Goal: Task Accomplishment & Management: Use online tool/utility

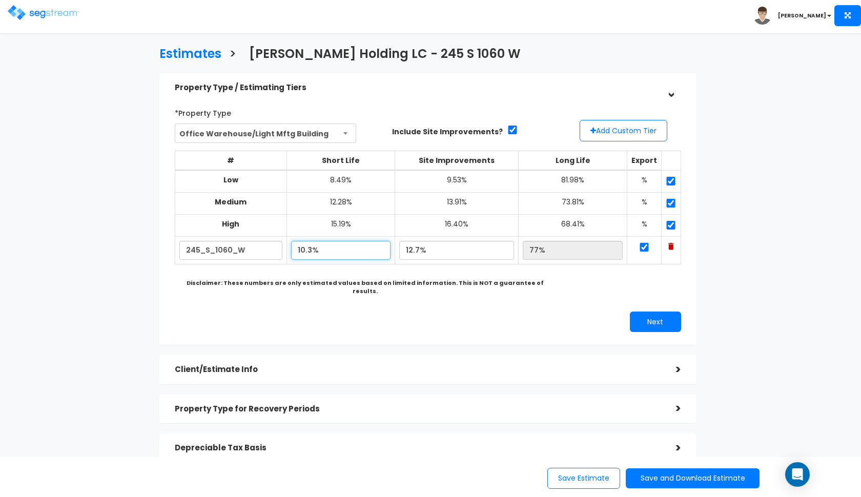
click at [305, 245] on input "10.3%" at bounding box center [340, 250] width 99 height 19
type input "5.80%"
type input "81.50%"
click at [431, 279] on b "Disclaimer: These numbers are only estimated values based on limited informatio…" at bounding box center [365, 287] width 357 height 16
click at [418, 244] on input "12.7%" at bounding box center [456, 250] width 115 height 19
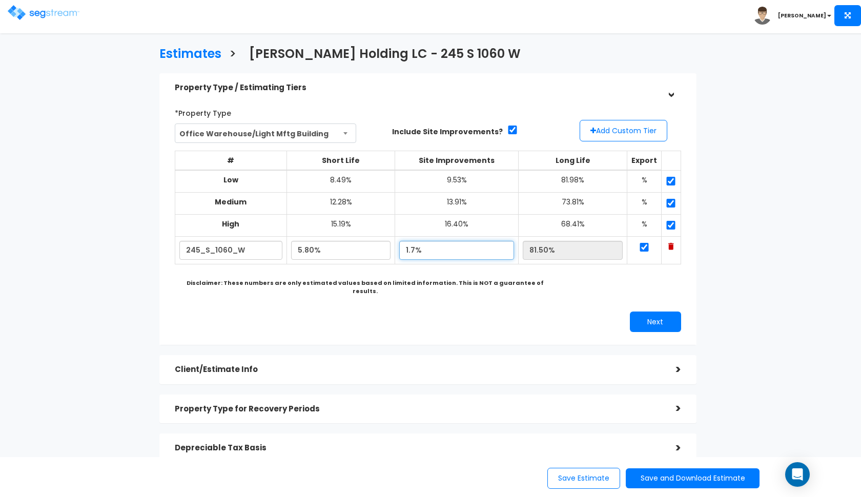
type input "12.7%"
click at [437, 320] on div "*Property Type Office Warehouse/Light Mftg Building Assisted/Senior Living Auto…" at bounding box center [428, 218] width 522 height 238
click at [651, 316] on button "Next" at bounding box center [655, 322] width 51 height 20
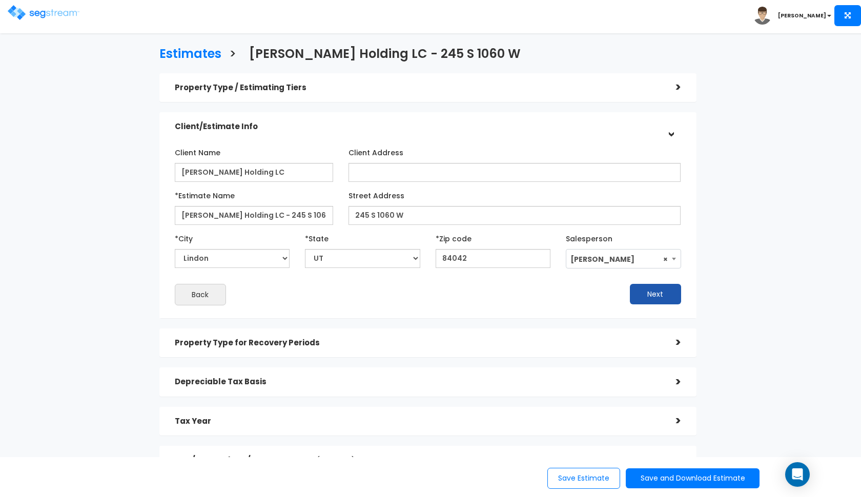
click at [635, 291] on button "Next" at bounding box center [655, 294] width 51 height 20
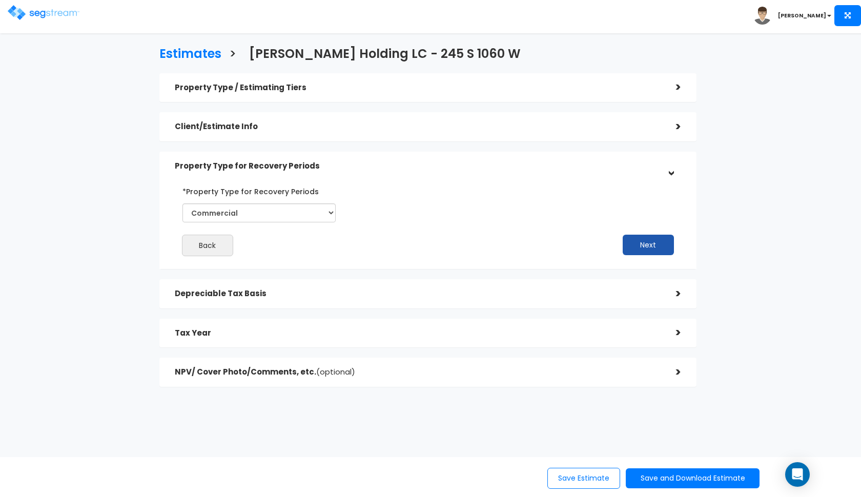
click at [652, 252] on button "Next" at bounding box center [648, 245] width 51 height 20
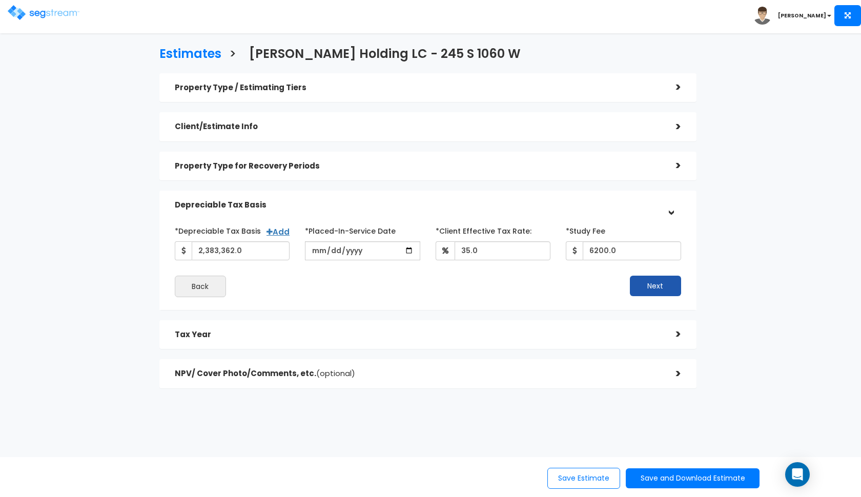
click at [635, 279] on button "Next" at bounding box center [655, 286] width 51 height 20
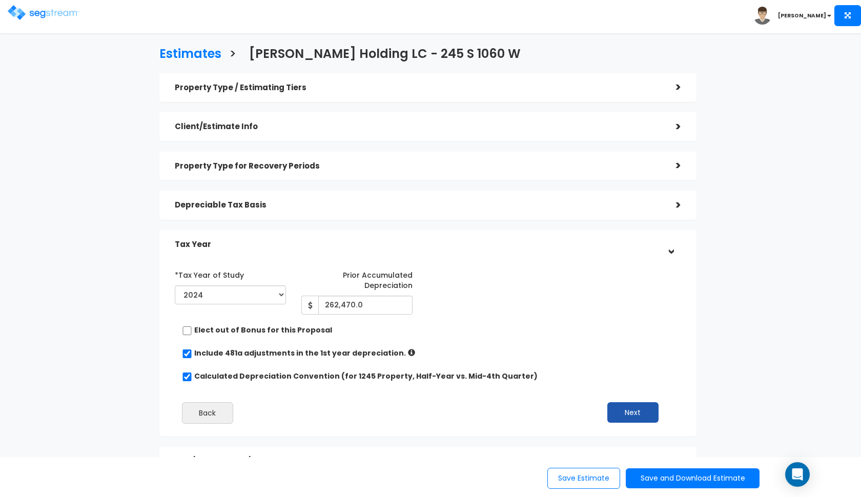
click at [622, 405] on button "Next" at bounding box center [632, 412] width 51 height 20
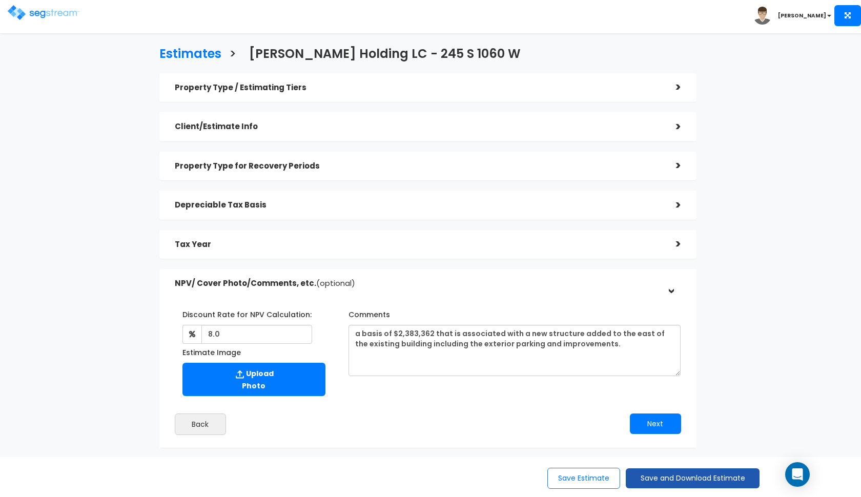
click at [644, 470] on button "Save and Download Estimate" at bounding box center [693, 478] width 134 height 20
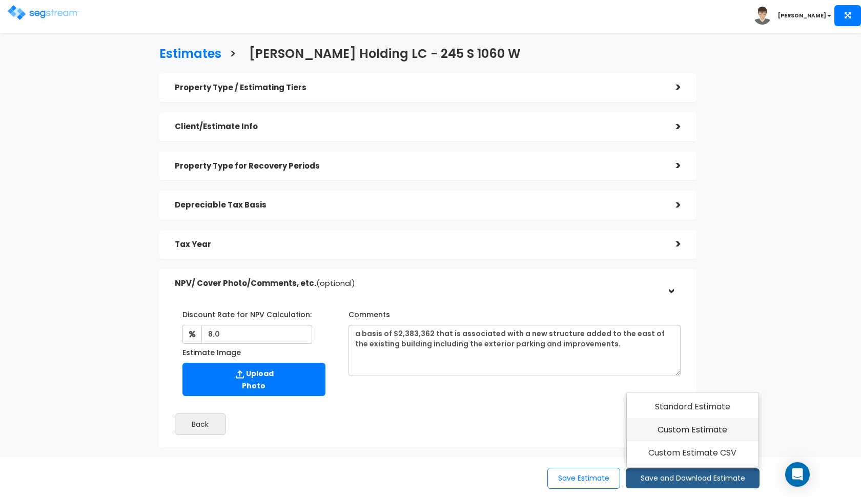
click at [670, 436] on link "Custom Estimate" at bounding box center [693, 430] width 132 height 24
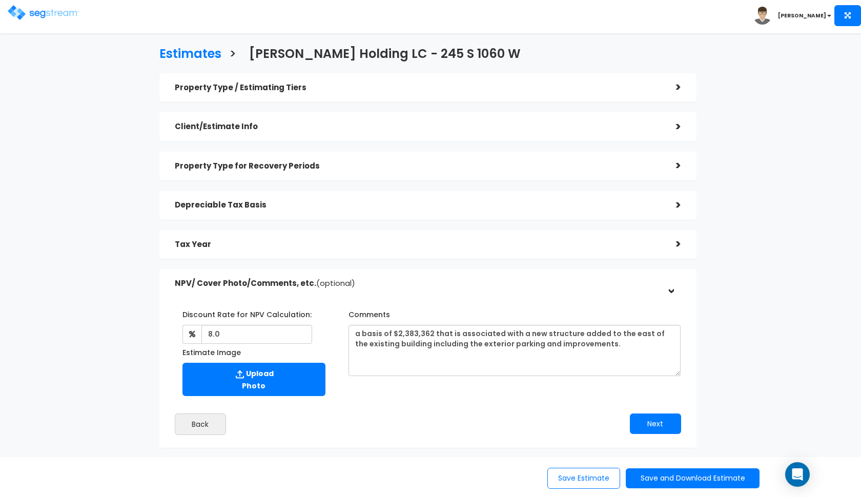
click at [39, 16] on img at bounding box center [44, 12] width 72 height 15
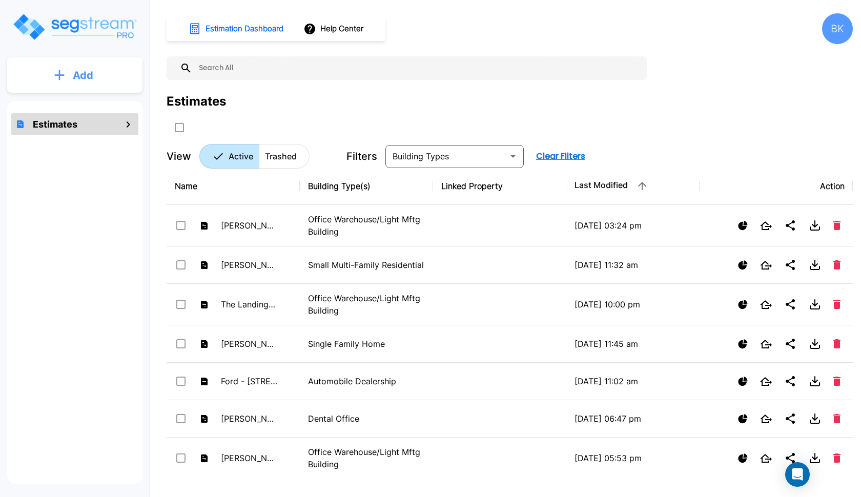
click at [60, 72] on icon "mailbox folders" at bounding box center [59, 75] width 10 height 11
click at [60, 94] on button "Add Estimate" at bounding box center [75, 103] width 76 height 20
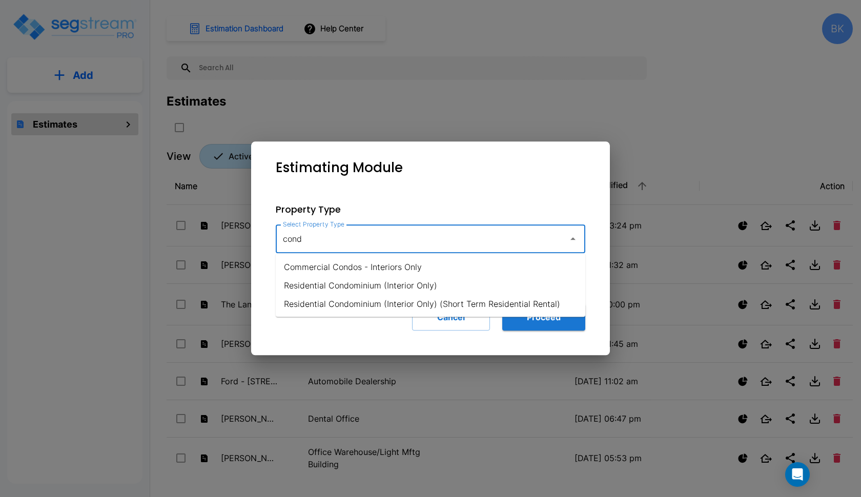
click at [388, 281] on li "Residential Condominium (Interior Only)" at bounding box center [430, 285] width 309 height 18
type input "Residential Condominium (Interior Only)"
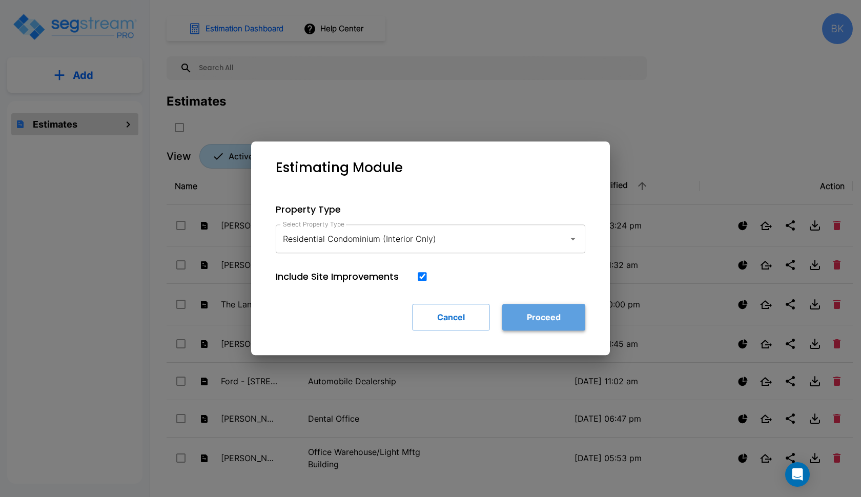
click at [536, 325] on button "Proceed" at bounding box center [543, 317] width 83 height 27
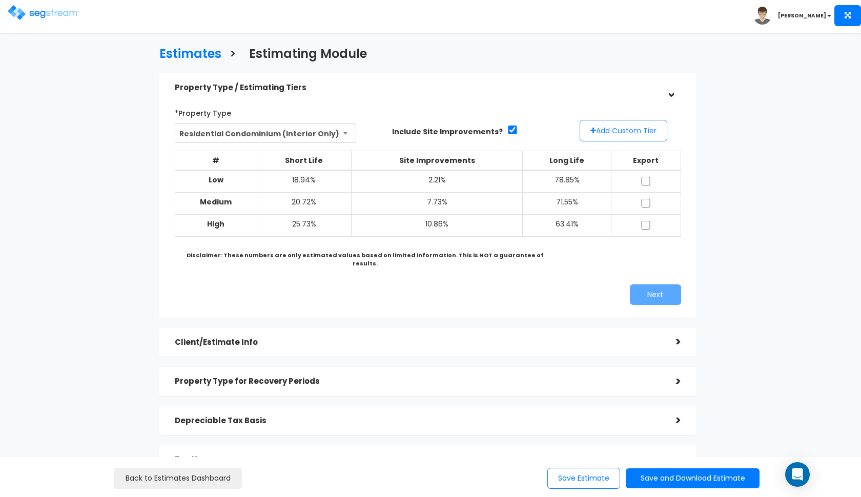
click at [611, 128] on button "Add Custom Tier" at bounding box center [624, 131] width 88 height 22
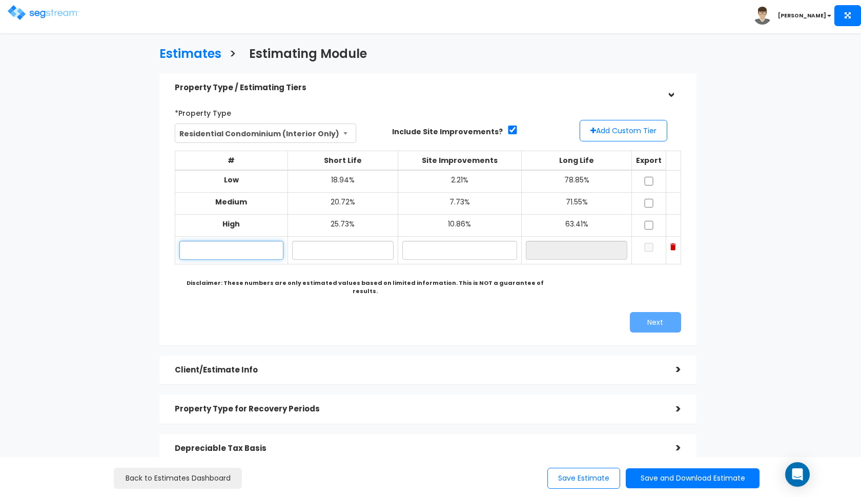
click at [247, 247] on input "text" at bounding box center [231, 250] width 104 height 19
paste input "[STREET_ADDRESS][PERSON_NAME]"
type input "2275 Storm Meadows Dr, Unit 45"
click at [507, 130] on input "checkbox" at bounding box center [512, 130] width 10 height 9
checkbox input "false"
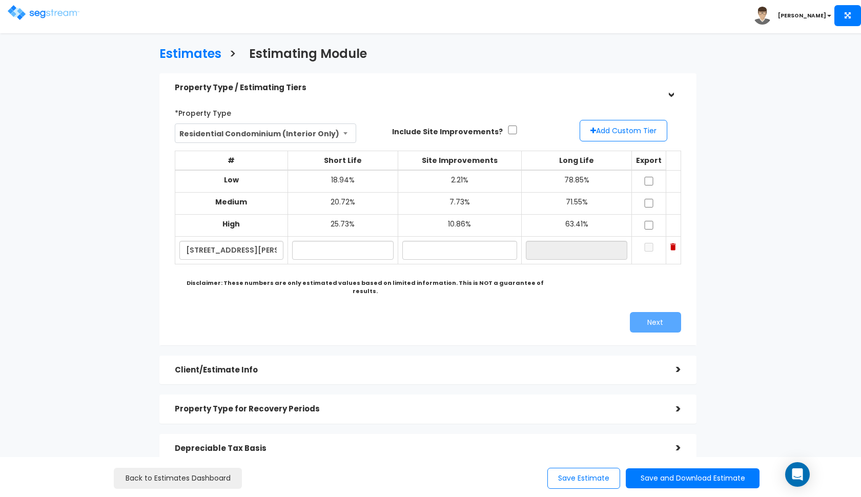
type input "NaN%"
type input "0.0%"
type input "NaN%"
click at [332, 241] on input "NaN%" at bounding box center [342, 250] width 101 height 19
drag, startPoint x: 327, startPoint y: 252, endPoint x: 278, endPoint y: 252, distance: 49.2
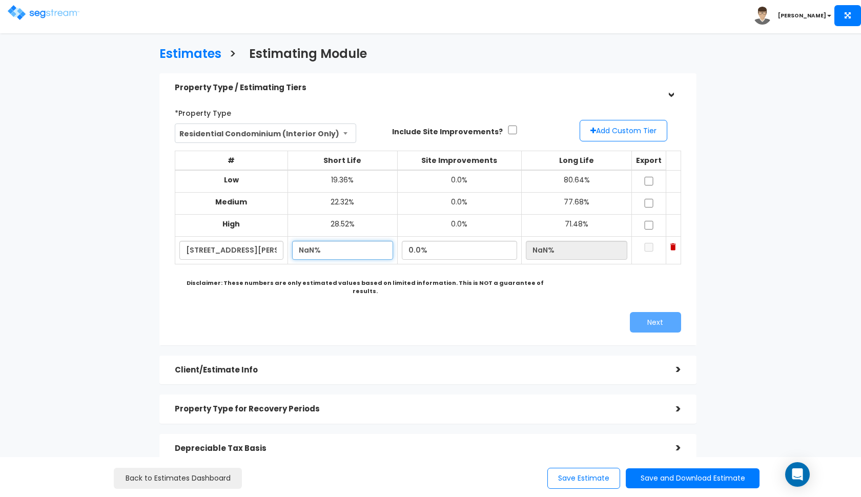
click at [278, 252] on tr "2275 Storm Meadows Dr, Unit 45 NaN% 0.0% NaN%" at bounding box center [428, 251] width 506 height 28
type input "N"
type input "25.20%"
type input "74.80%"
click at [429, 321] on div "*Property Type Residential Condominium (Interior Only) Assisted/Senior Living A…" at bounding box center [428, 218] width 522 height 238
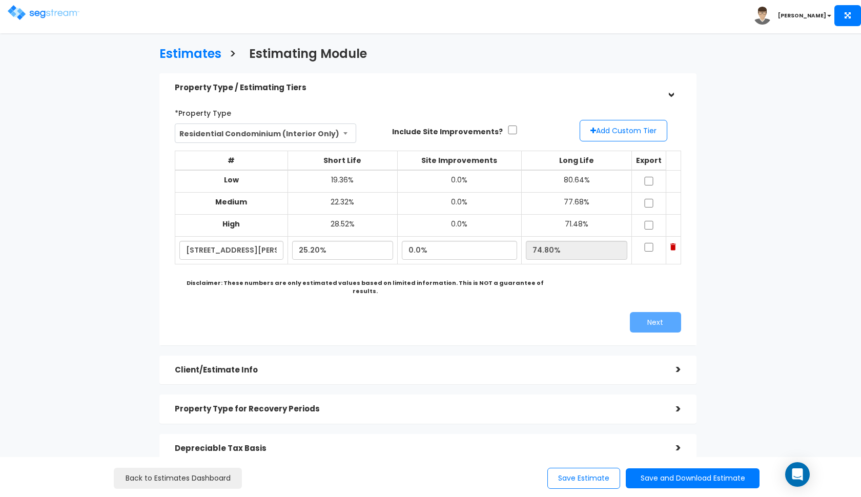
click at [649, 181] on input "checkbox" at bounding box center [649, 181] width 10 height 9
checkbox input "true"
click at [649, 201] on input "checkbox" at bounding box center [649, 203] width 10 height 9
checkbox input "true"
click at [649, 224] on input "checkbox" at bounding box center [649, 225] width 10 height 9
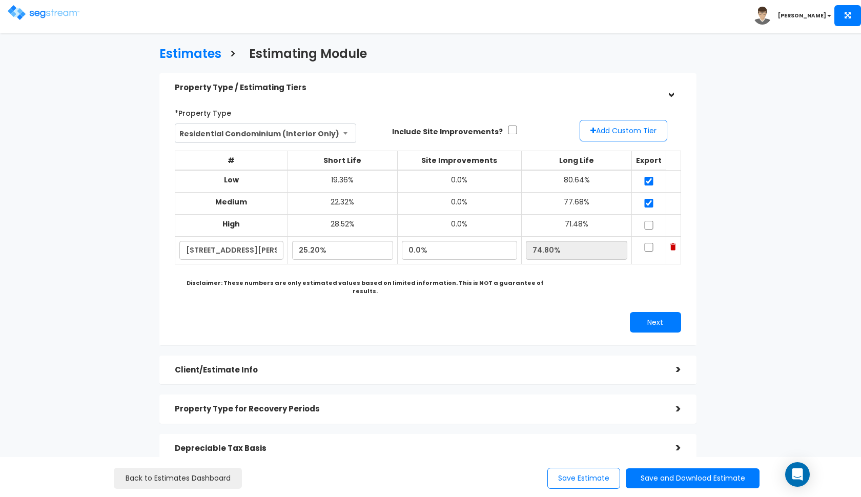
checkbox input "true"
click at [649, 243] on input "checkbox" at bounding box center [649, 247] width 10 height 9
checkbox input "true"
click at [644, 295] on div "*Property Type Residential Condominium (Interior Only) Assisted/Senior Living A…" at bounding box center [428, 218] width 522 height 238
click at [644, 312] on button "Next" at bounding box center [655, 322] width 51 height 20
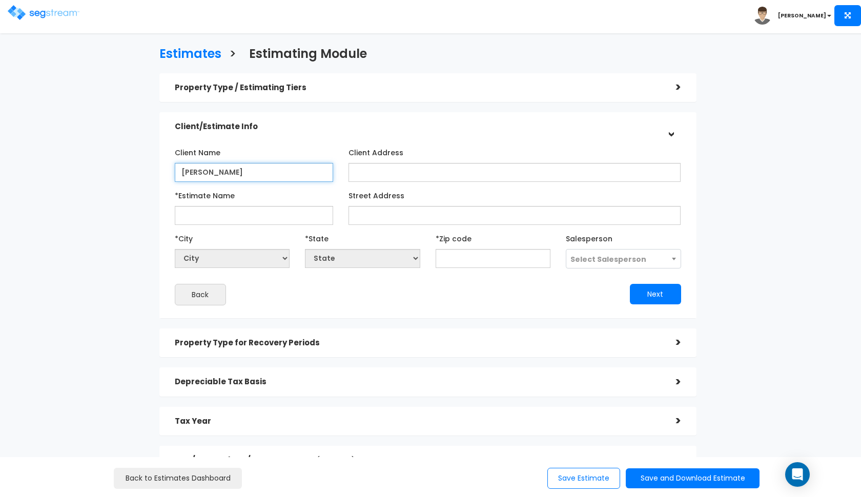
type input "Kait Parker"
paste input "80487"
type input "80487"
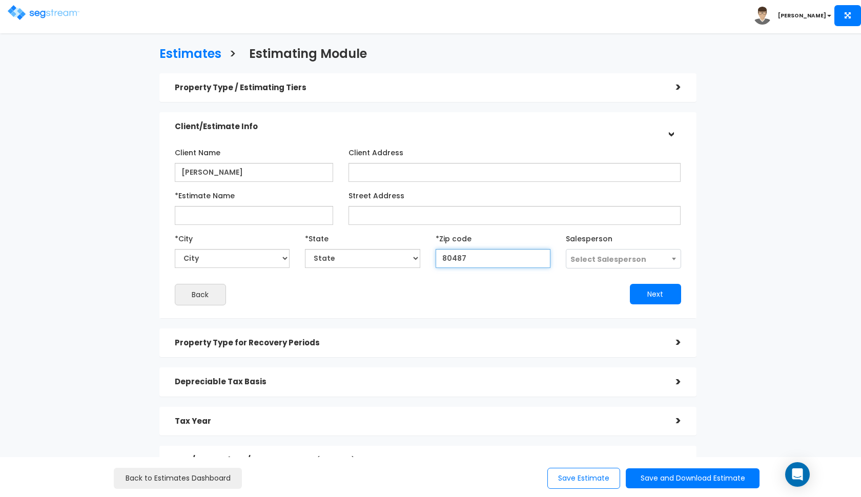
select select "CO"
type input "80487"
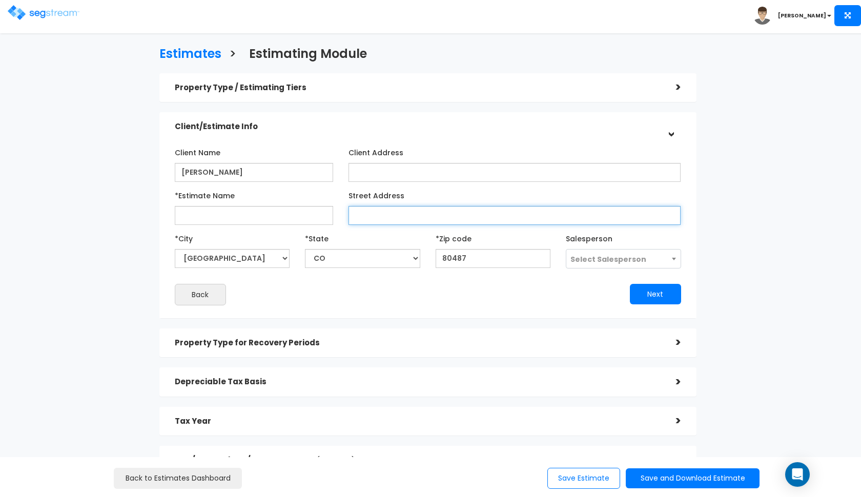
paste input "2275 Storm Meadows Dr, Unit 45"
type input "2275 Storm Meadows Dr, Unit 45"
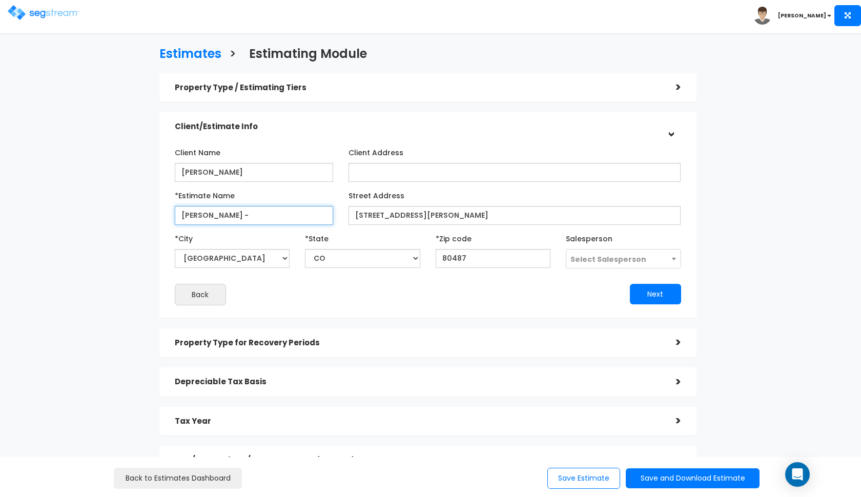
paste input "2275 Storm Meadows Dr, Unit 45"
type input "[PERSON_NAME] - [STREET_ADDRESS][PERSON_NAME]"
click at [610, 248] on div "Salesperson Select Salesperson Andrew Oliverson Mark Santiago Select Salesperson" at bounding box center [623, 249] width 115 height 38
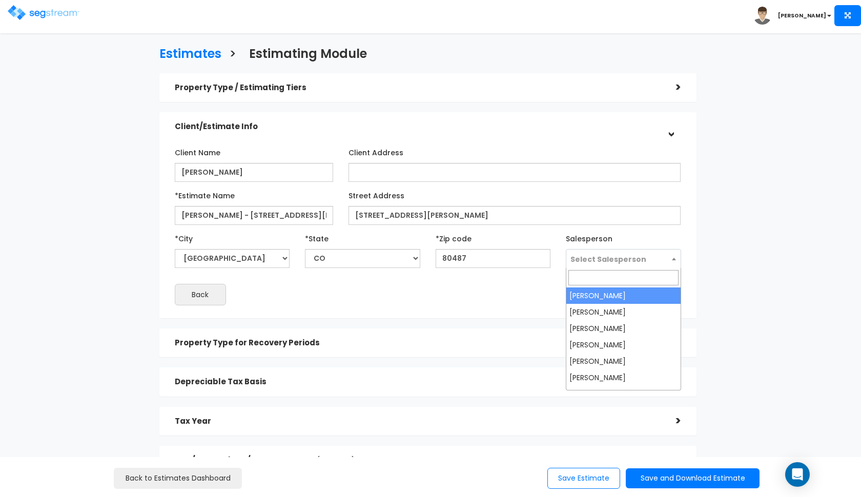
click at [602, 262] on span "Select Salesperson" at bounding box center [608, 259] width 76 height 10
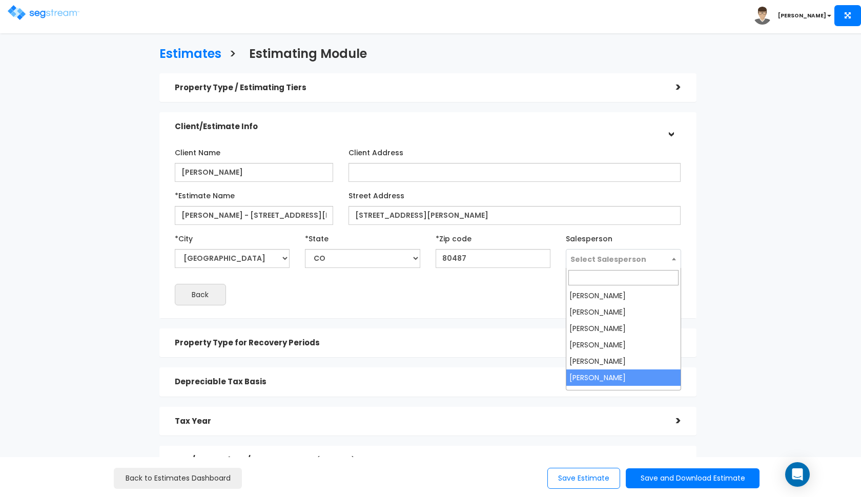
select select "190"
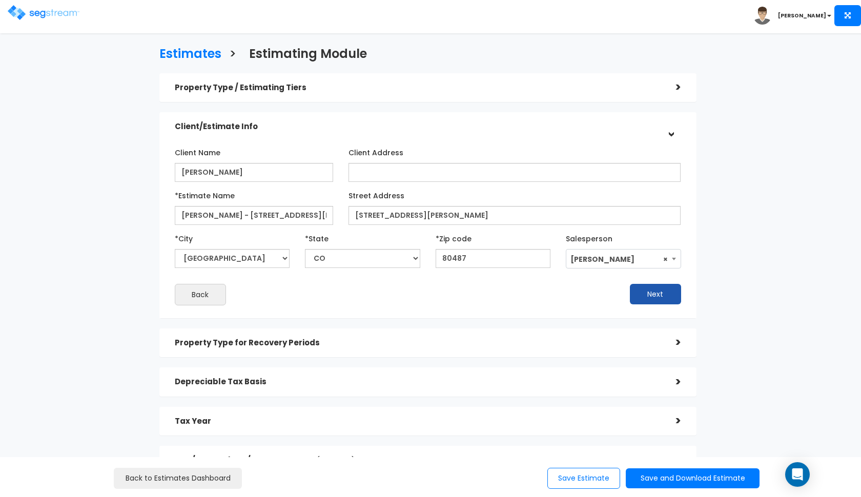
click at [663, 293] on button "Next" at bounding box center [655, 294] width 51 height 20
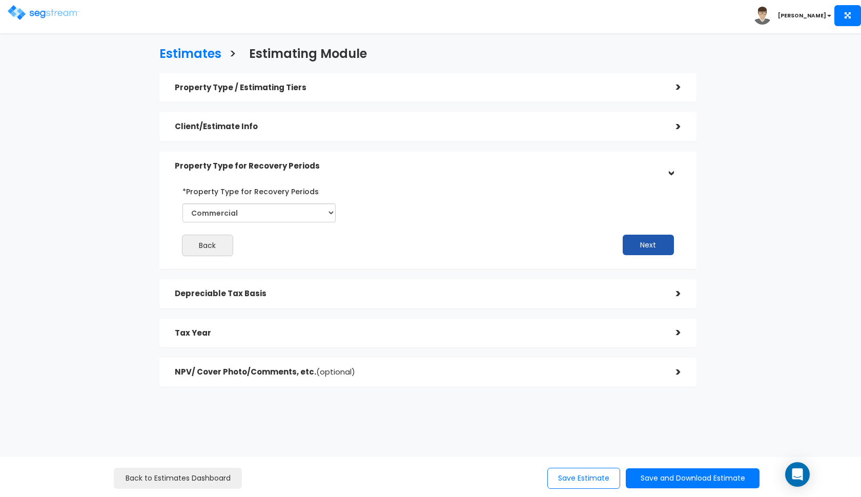
click at [648, 242] on button "Next" at bounding box center [648, 245] width 51 height 20
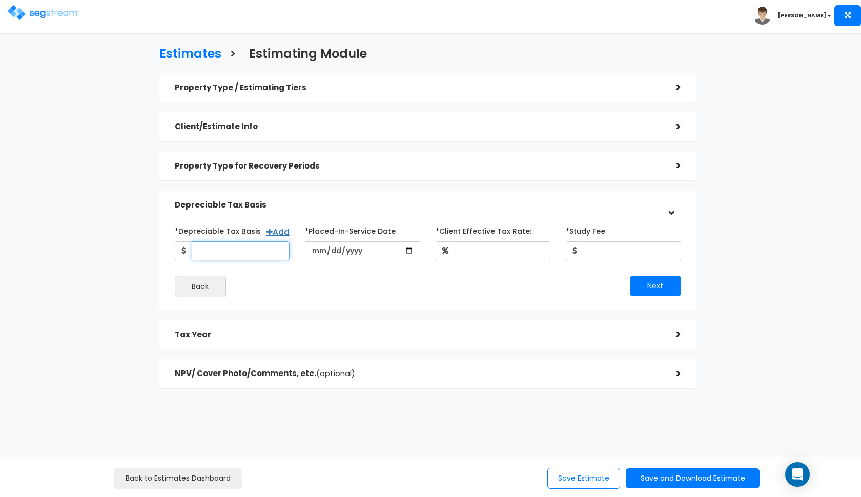
click at [266, 252] on input "*Depreciable Tax Basis" at bounding box center [241, 250] width 98 height 19
type input "680,000"
click at [319, 250] on input "date" at bounding box center [362, 250] width 115 height 19
type input "2025-12-01"
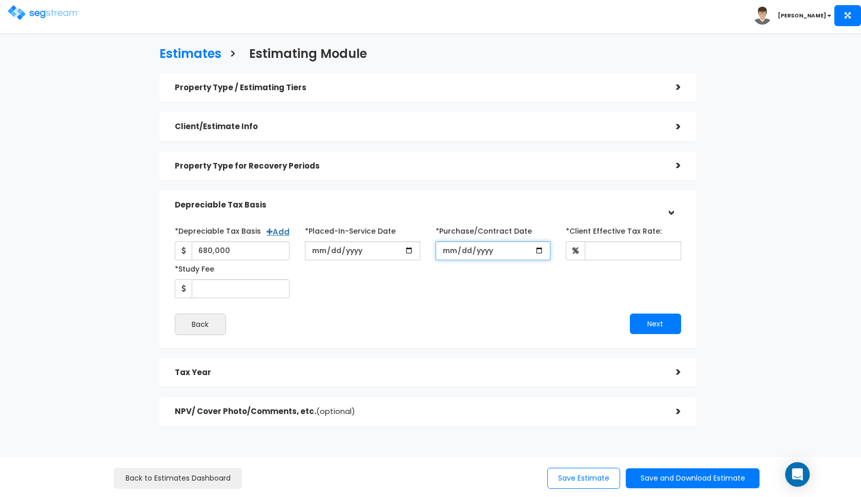
click at [447, 254] on input "*Purchase/Contract Date" at bounding box center [493, 250] width 115 height 19
type input "2025-09-05"
click at [392, 291] on div "*Depreciable Tax Basis Add 680,000 *Placed-In-Service Date" at bounding box center [428, 260] width 522 height 76
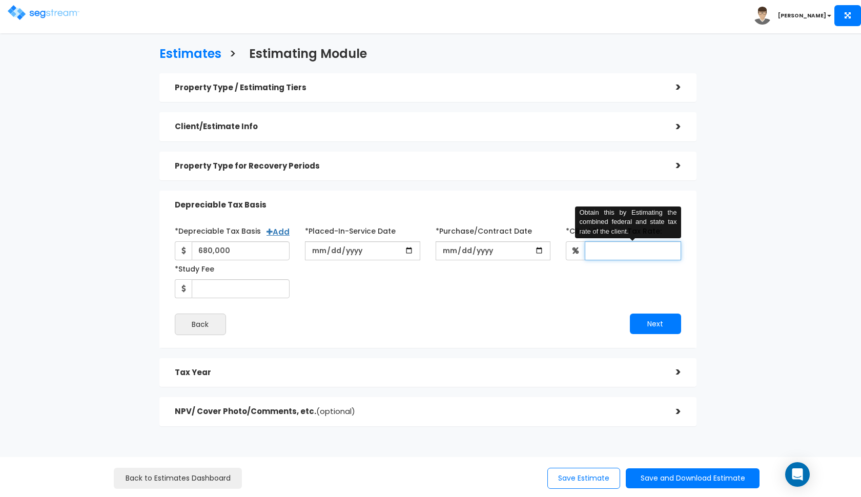
click at [631, 250] on input "*Client Effective Tax Rate:" at bounding box center [633, 250] width 96 height 19
type input "35"
click at [506, 334] on div "*Depreciable Tax Basis Add 680,000 *Placed-In-Service Date 2025-12-01 2025-09-0…" at bounding box center [428, 278] width 522 height 123
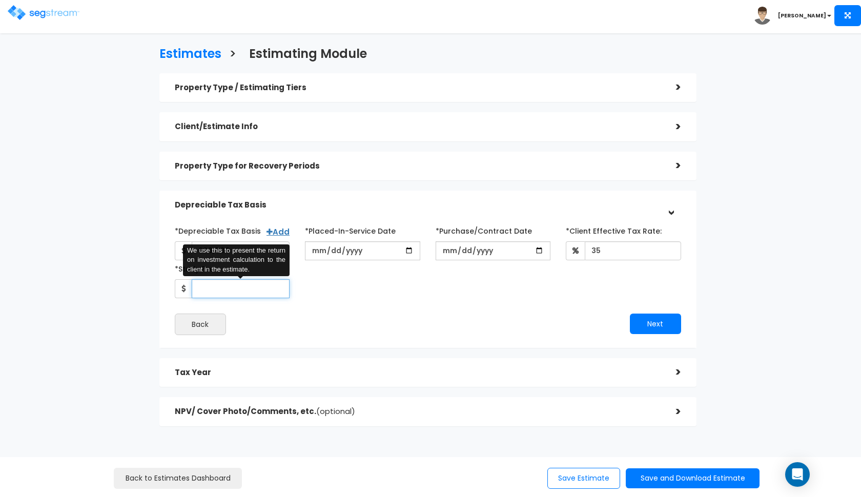
click at [265, 290] on input "*Study Fee" at bounding box center [241, 288] width 98 height 19
type input "2,750"
click at [333, 315] on div "Back" at bounding box center [297, 325] width 261 height 22
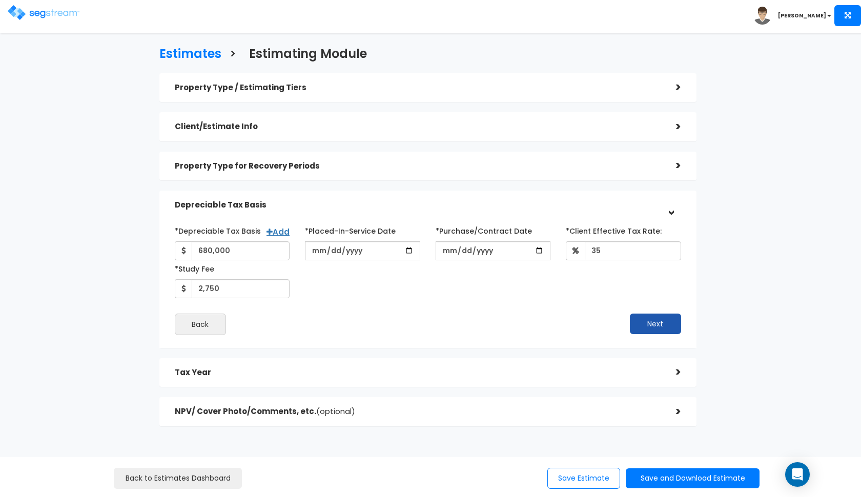
click at [641, 323] on button "Next" at bounding box center [655, 324] width 51 height 20
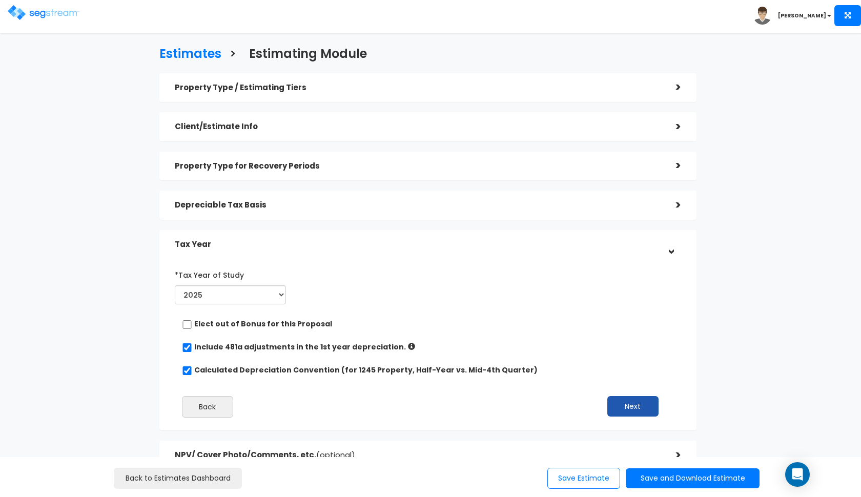
click at [627, 400] on button "Next" at bounding box center [632, 406] width 51 height 20
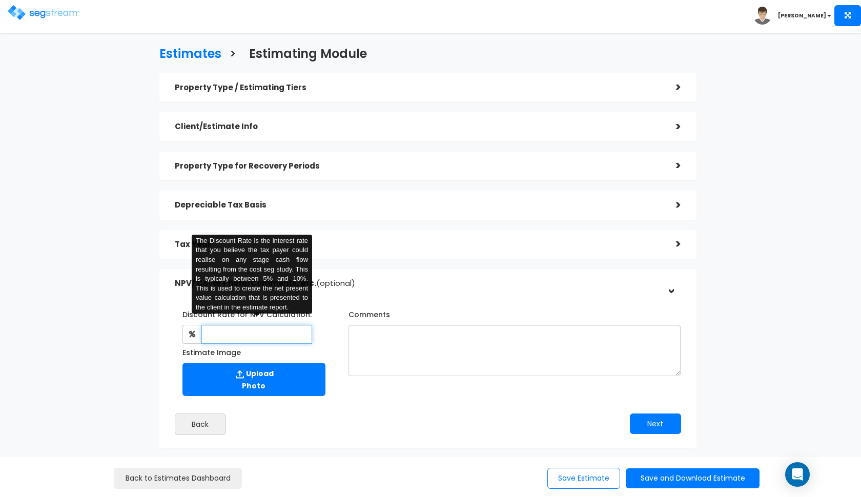
click at [305, 329] on input "text" at bounding box center [256, 334] width 111 height 19
type input "8"
click at [380, 348] on textarea "Comments" at bounding box center [514, 350] width 333 height 51
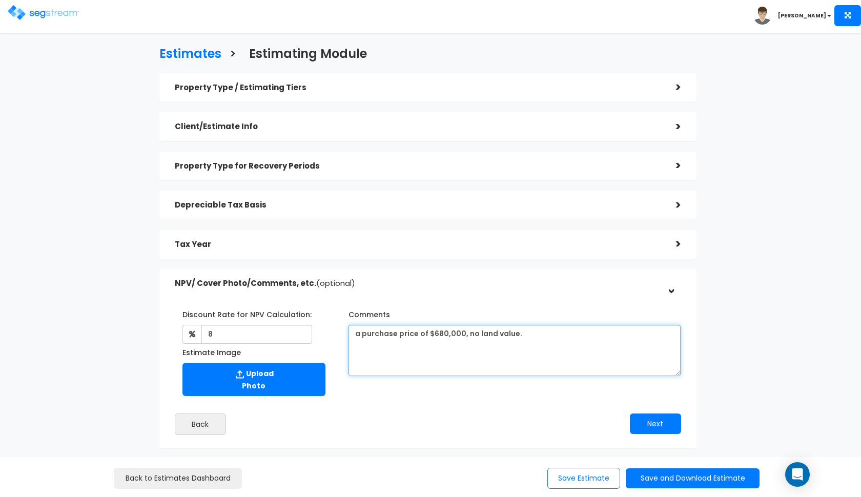
click at [462, 335] on textarea "a purchase price of $680,000, no land value." at bounding box center [514, 350] width 333 height 51
type textarea "a purchase price of $680,000 and no land value."
click at [632, 427] on button "Next" at bounding box center [655, 424] width 51 height 20
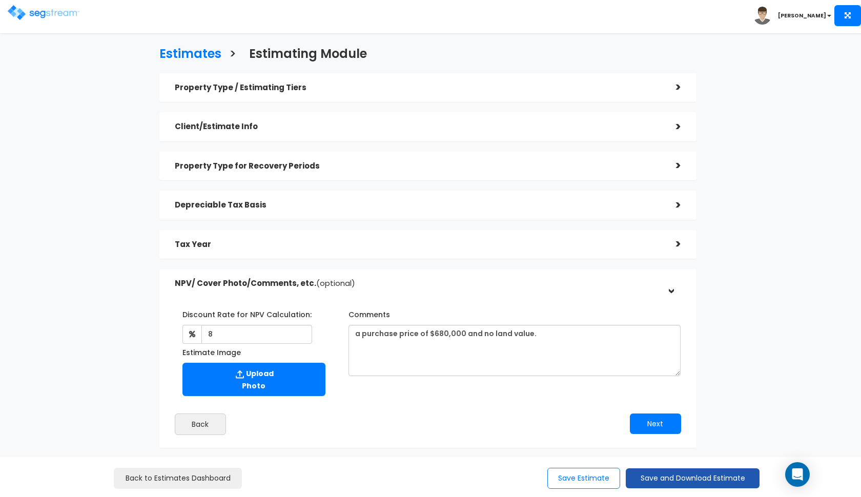
click at [649, 486] on button "Save and Download Estimate" at bounding box center [693, 478] width 134 height 20
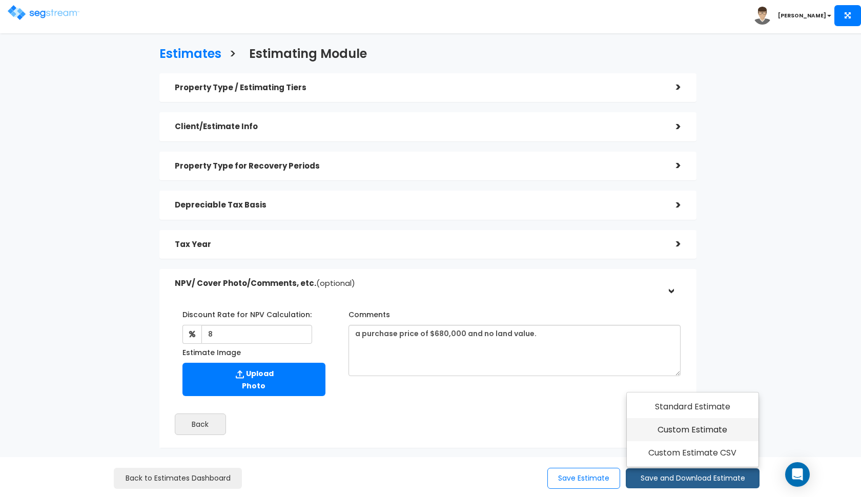
click at [683, 432] on link "Custom Estimate" at bounding box center [693, 430] width 132 height 24
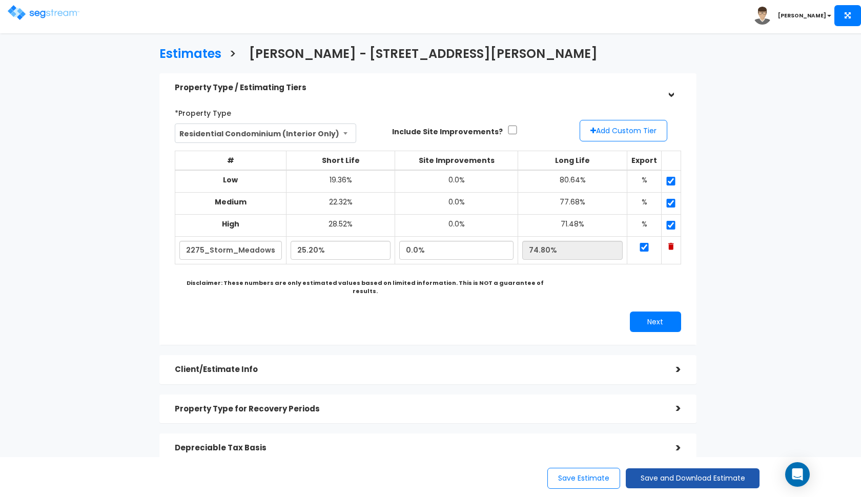
click at [668, 473] on button "Save and Download Estimate" at bounding box center [693, 478] width 134 height 20
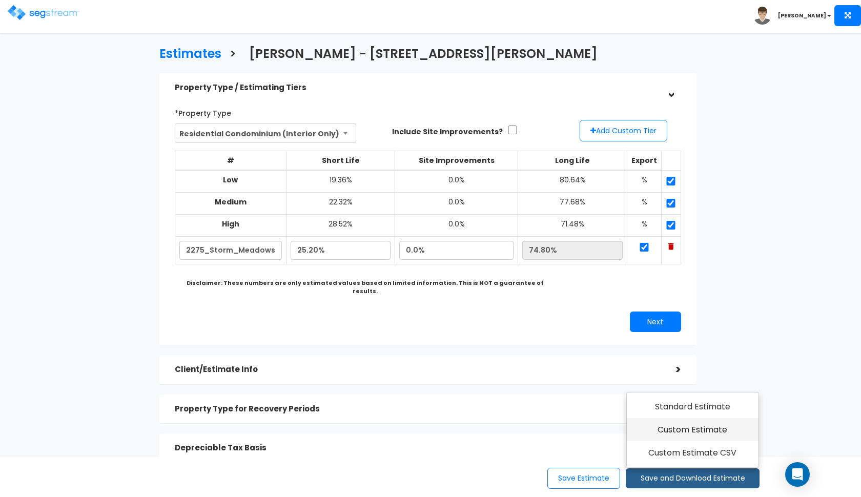
click at [699, 436] on link "Custom Estimate" at bounding box center [693, 430] width 132 height 24
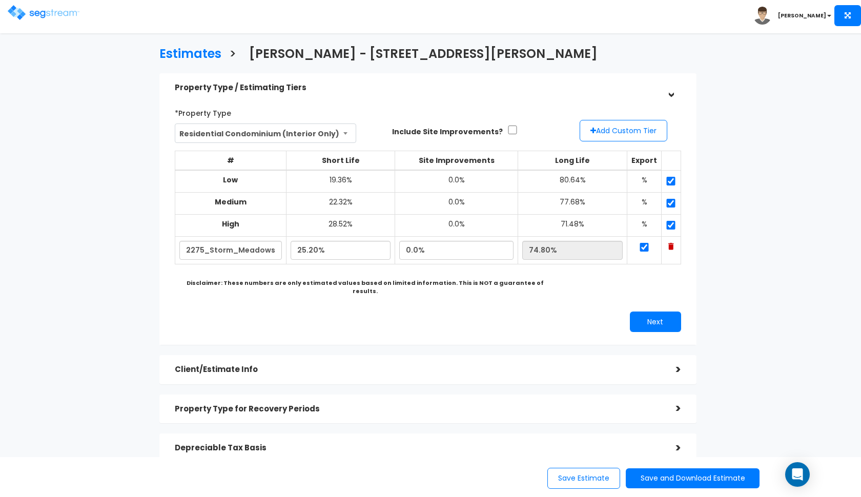
click at [24, 16] on img at bounding box center [44, 12] width 72 height 15
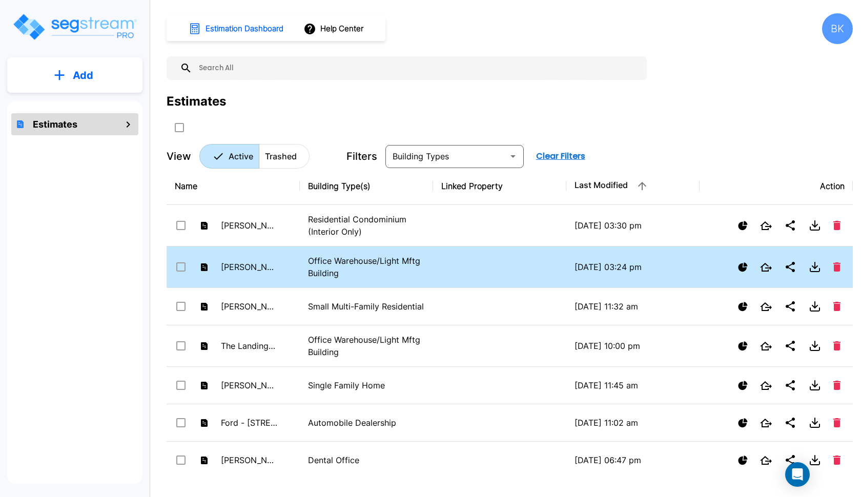
click at [282, 262] on td "[PERSON_NAME] Holding LC - 245 S 1060 W" at bounding box center [233, 267] width 133 height 42
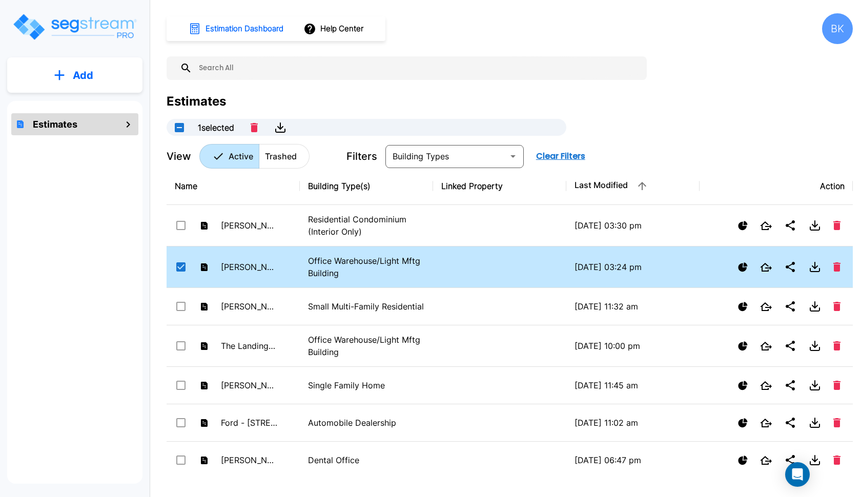
click at [282, 262] on td "[PERSON_NAME] Holding LC - 245 S 1060 W" at bounding box center [233, 267] width 133 height 42
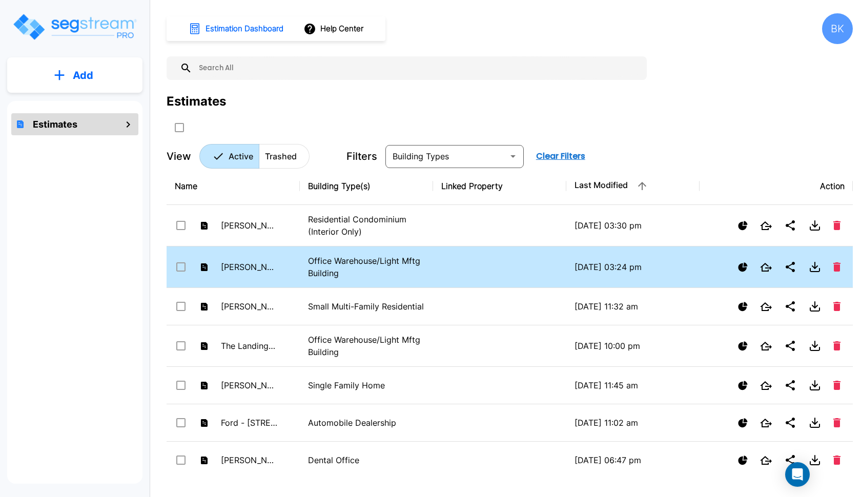
checkbox input "false"
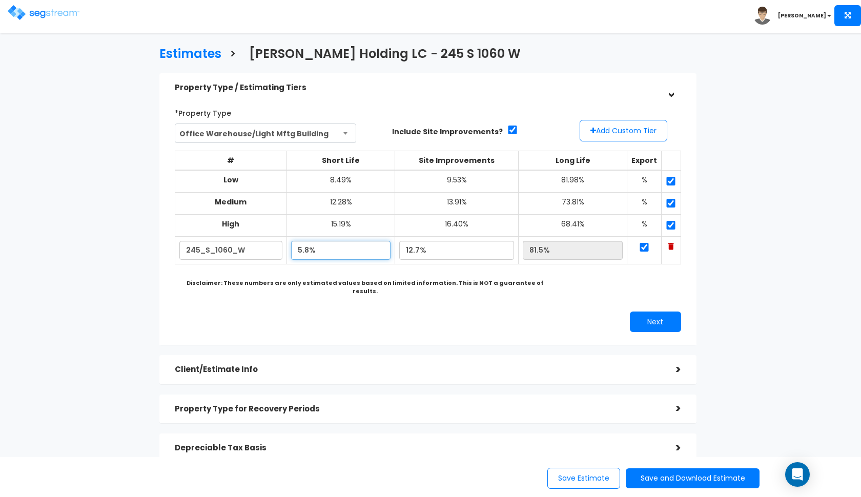
click at [305, 247] on input "5.8%" at bounding box center [340, 250] width 99 height 19
type input "4.80%"
type input "82.50%"
click at [581, 294] on div "*Property Type Office Warehouse/Light Mftg Building Assisted/Senior Living Auto…" at bounding box center [428, 218] width 522 height 238
click at [637, 312] on button "Next" at bounding box center [655, 322] width 51 height 20
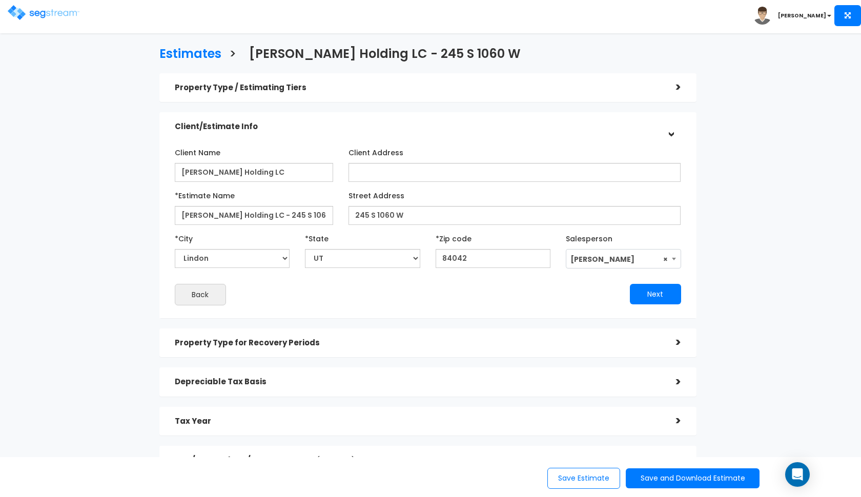
click at [605, 116] on div "Client/Estimate Info >" at bounding box center [427, 126] width 537 height 29
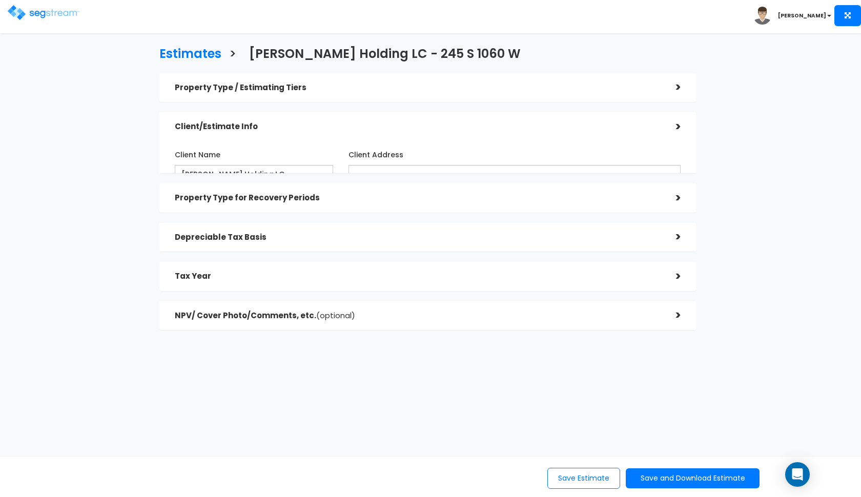
click at [628, 88] on h5 "Property Type / Estimating Tiers" at bounding box center [418, 88] width 486 height 9
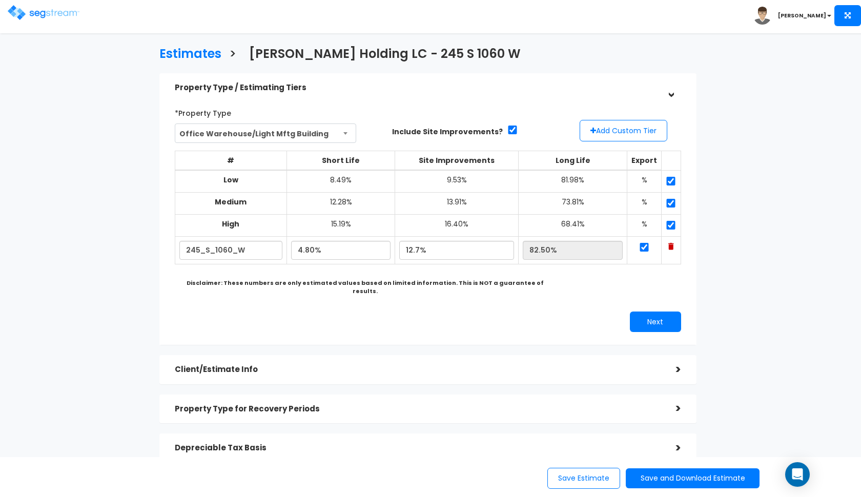
click at [628, 88] on h5 "Property Type / Estimating Tiers" at bounding box center [418, 88] width 486 height 9
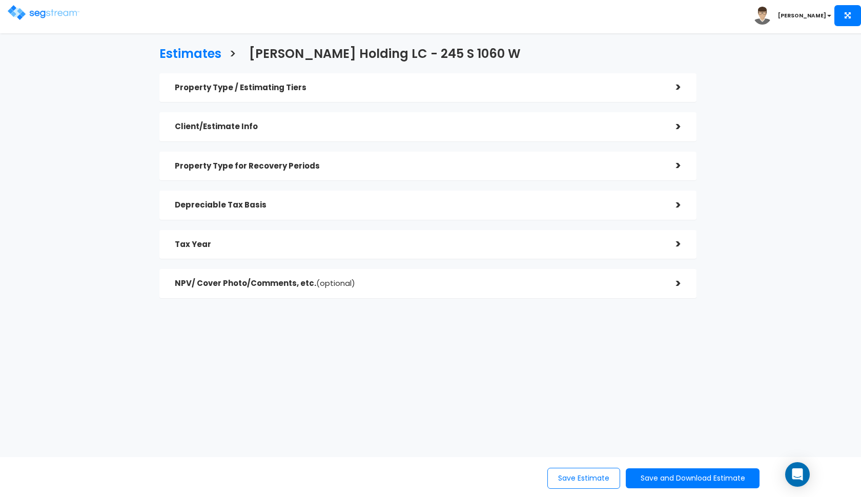
click at [628, 88] on h5 "Property Type / Estimating Tiers" at bounding box center [418, 88] width 486 height 9
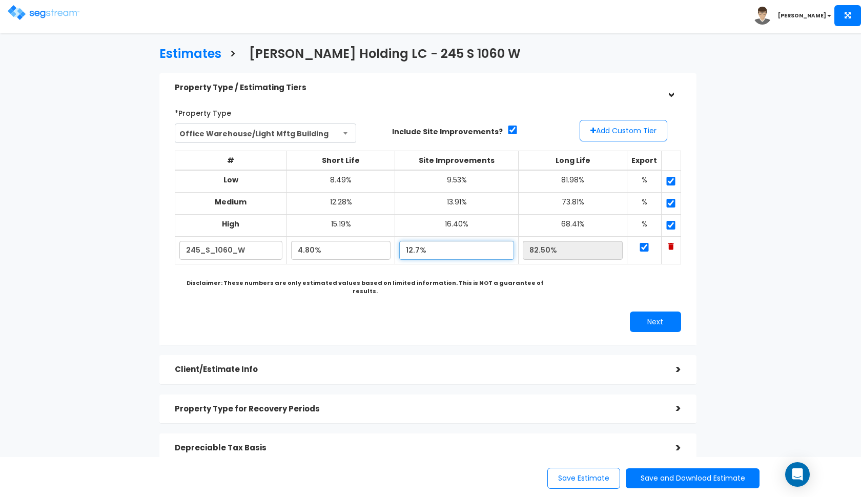
click at [419, 247] on input "12.7%" at bounding box center [456, 250] width 115 height 19
type input "9.70%"
type input "85.50%"
click at [484, 279] on b "Disclaimer: These numbers are only estimated values based on limited informatio…" at bounding box center [365, 287] width 357 height 16
click at [639, 313] on button "Next" at bounding box center [655, 322] width 51 height 20
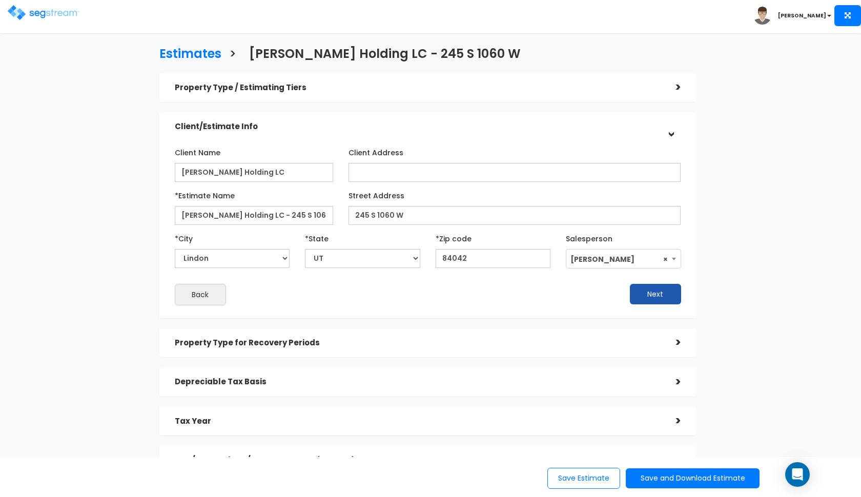
click at [633, 294] on button "Next" at bounding box center [655, 294] width 51 height 20
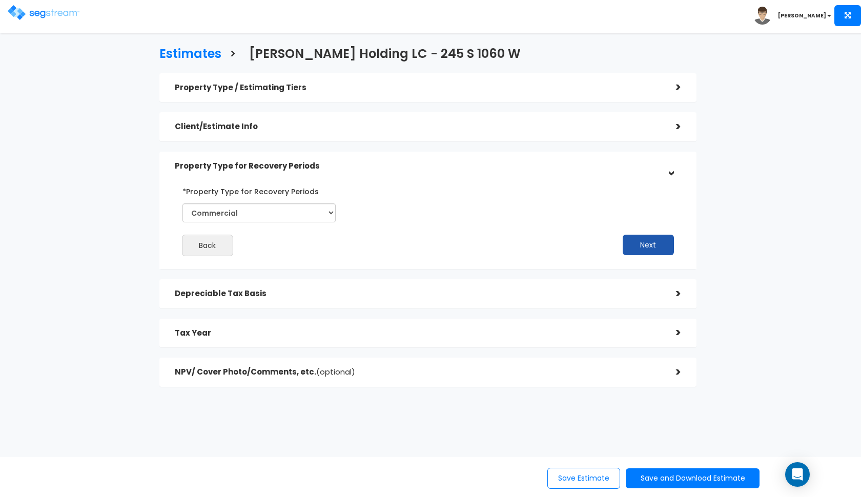
click at [632, 245] on button "Next" at bounding box center [648, 245] width 51 height 20
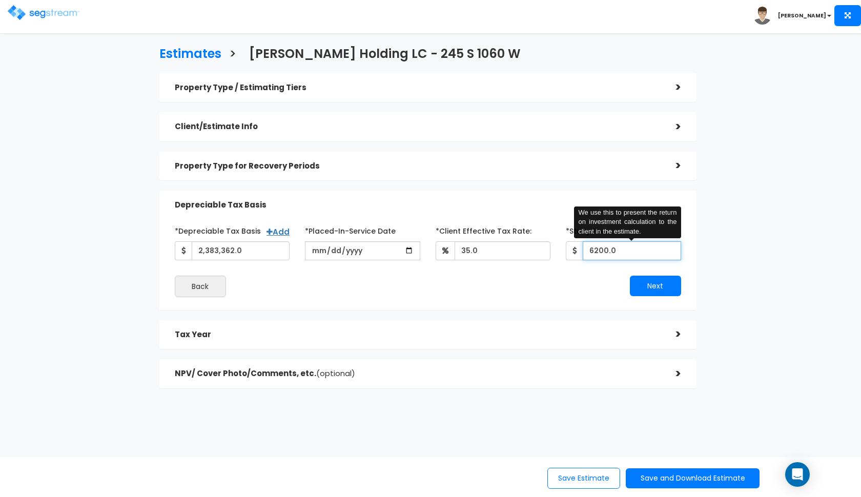
click at [598, 249] on input "6200.0" at bounding box center [632, 250] width 98 height 19
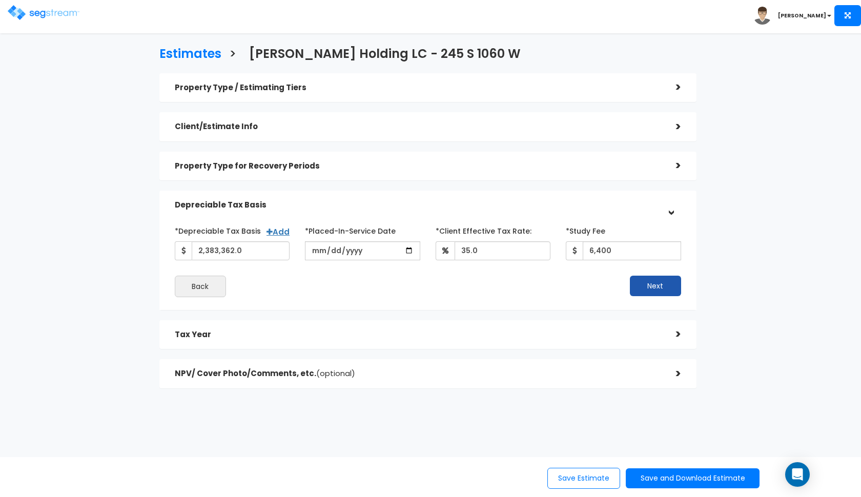
click at [649, 278] on button "Next" at bounding box center [655, 286] width 51 height 20
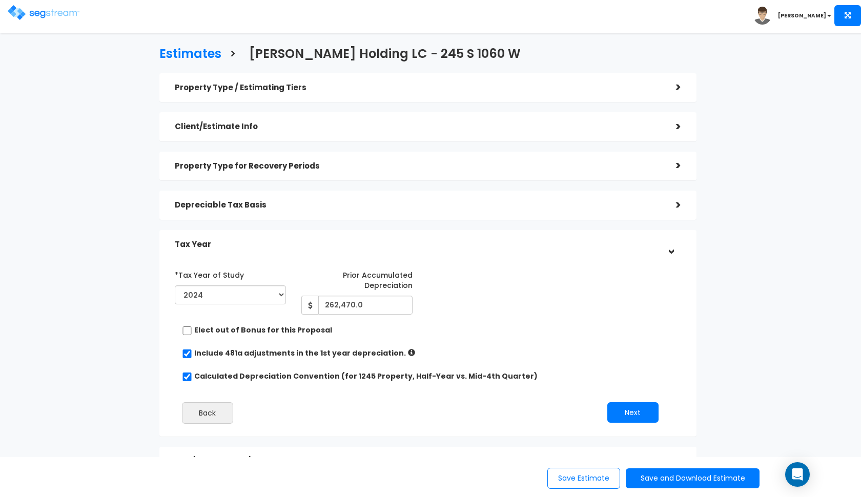
click at [643, 205] on h5 "Depreciable Tax Basis" at bounding box center [418, 205] width 486 height 9
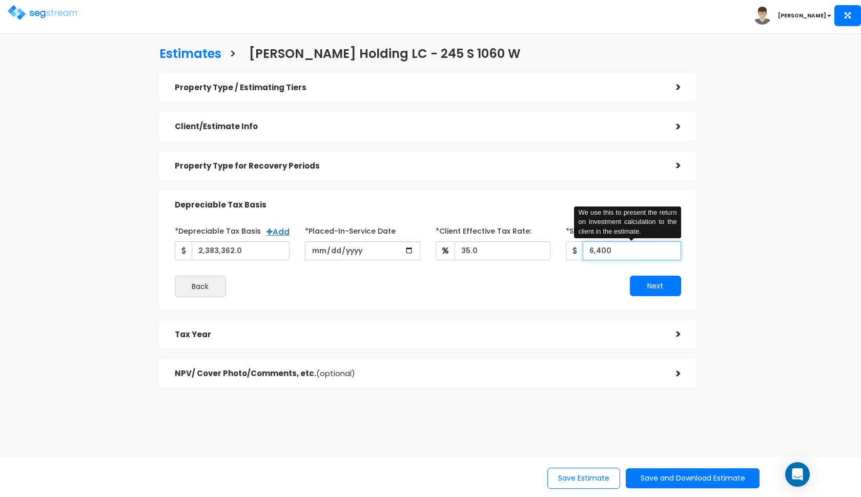
click at [601, 249] on input "6,400" at bounding box center [632, 250] width 98 height 19
type input "6,520"
click at [642, 287] on button "Next" at bounding box center [655, 286] width 51 height 20
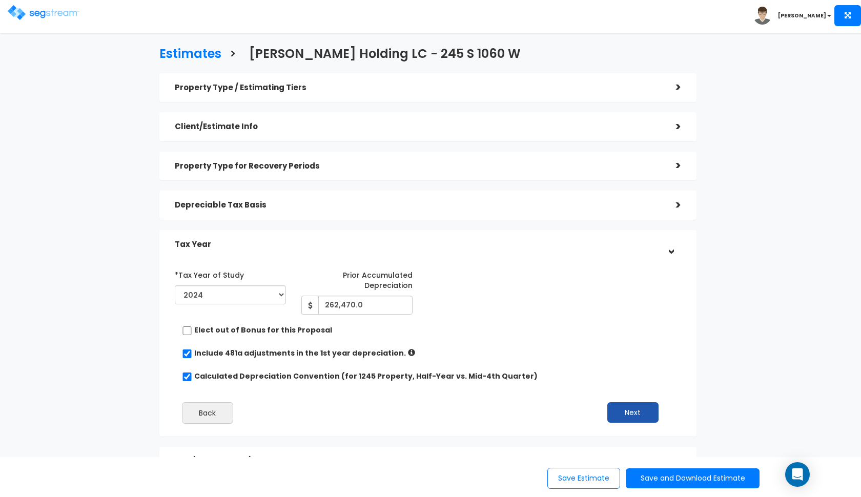
click at [609, 408] on button "Next" at bounding box center [632, 412] width 51 height 20
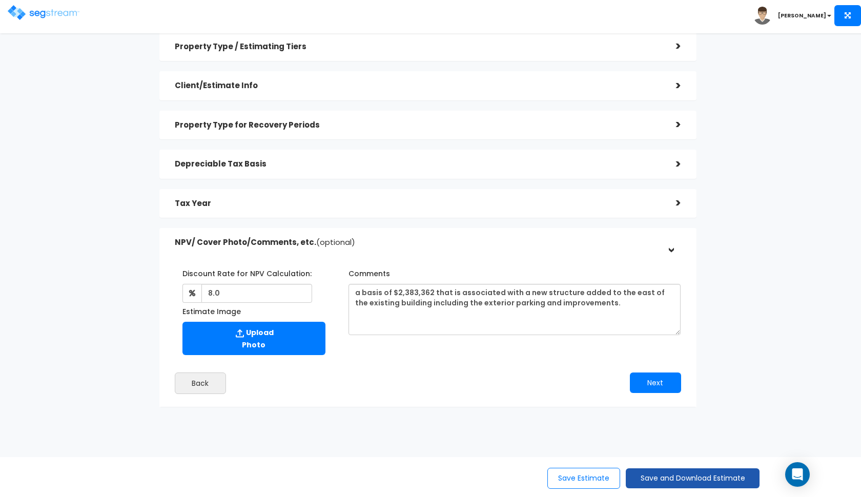
scroll to position [40, 0]
click at [654, 476] on button "Save and Download Estimate" at bounding box center [693, 478] width 134 height 20
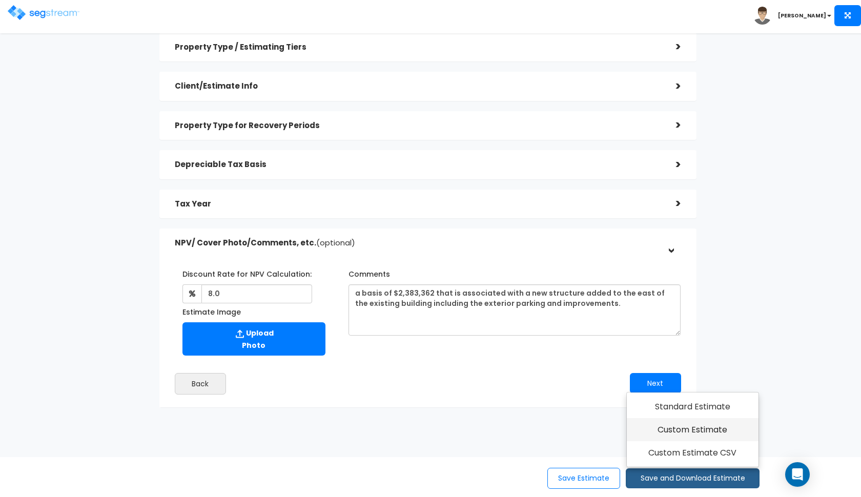
click at [681, 433] on link "Custom Estimate" at bounding box center [693, 430] width 132 height 24
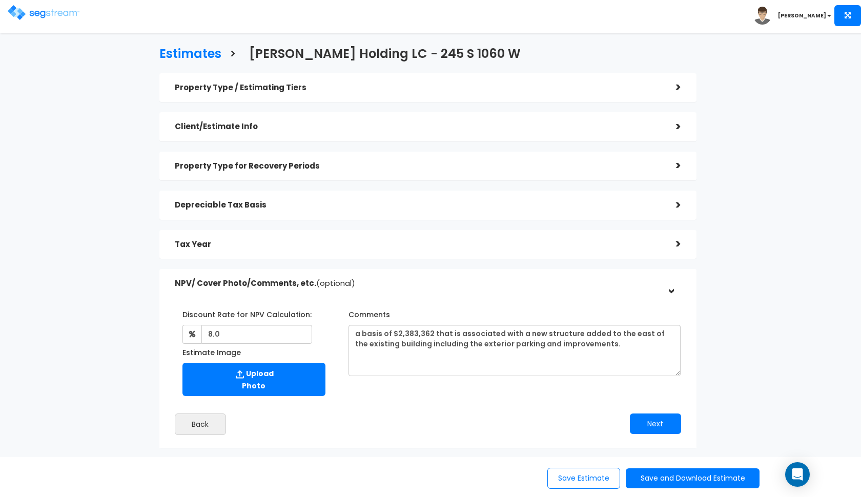
click at [48, 11] on img at bounding box center [44, 12] width 72 height 15
